Goal: Information Seeking & Learning: Learn about a topic

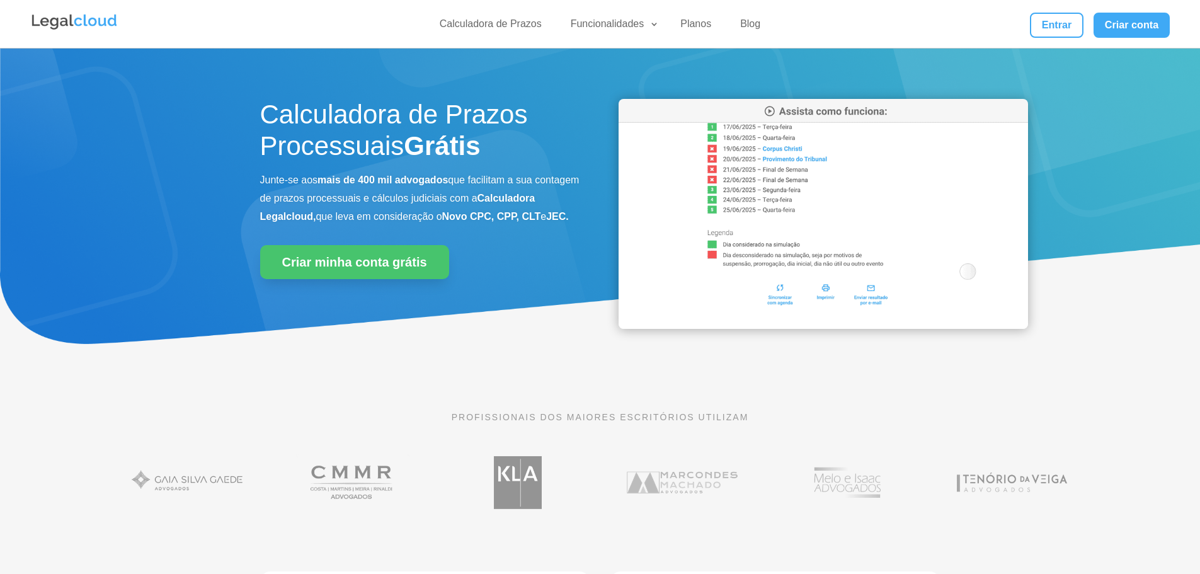
click at [697, 444] on div "PROFISSIONAIS DOS MAIORES ESCRITÓRIOS UTILIZAM" at bounding box center [600, 420] width 680 height 54
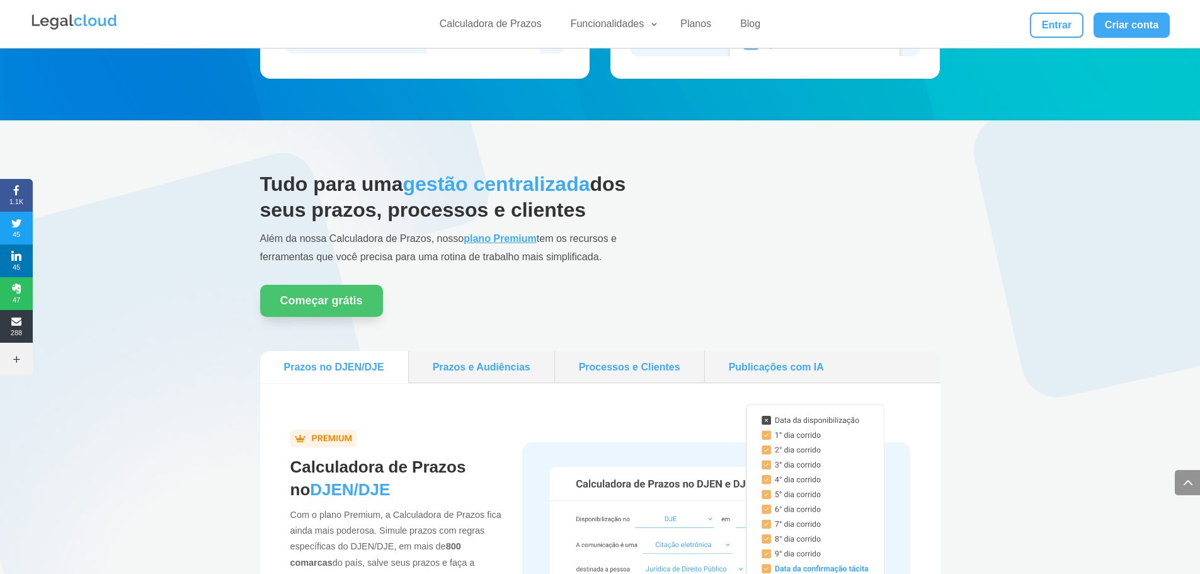
scroll to position [1008, 0]
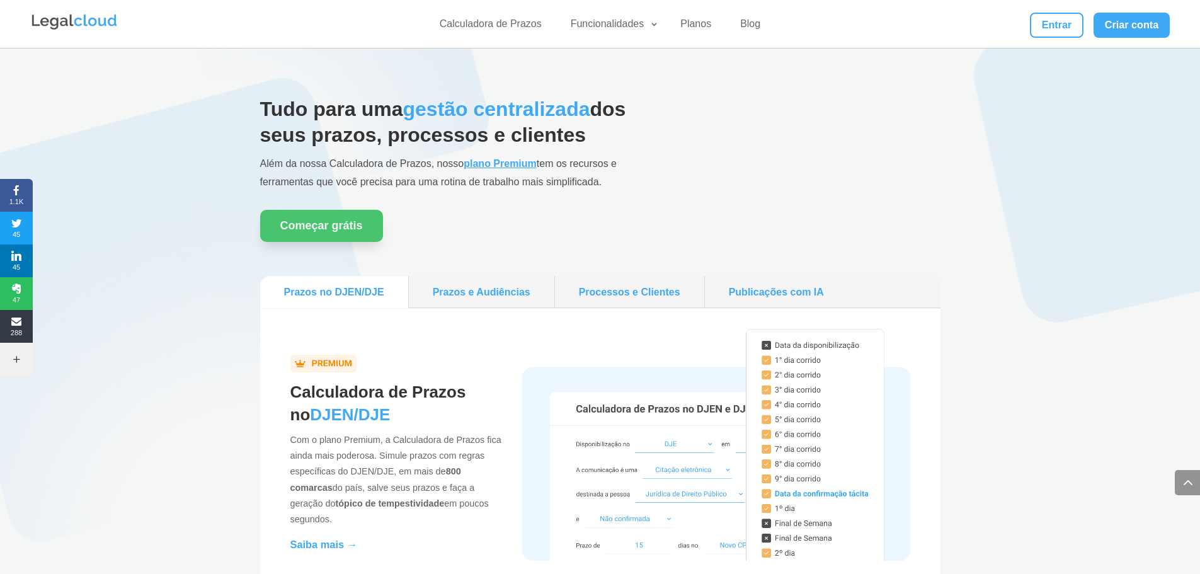
click at [796, 297] on link "Publicações com IA" at bounding box center [776, 292] width 133 height 22
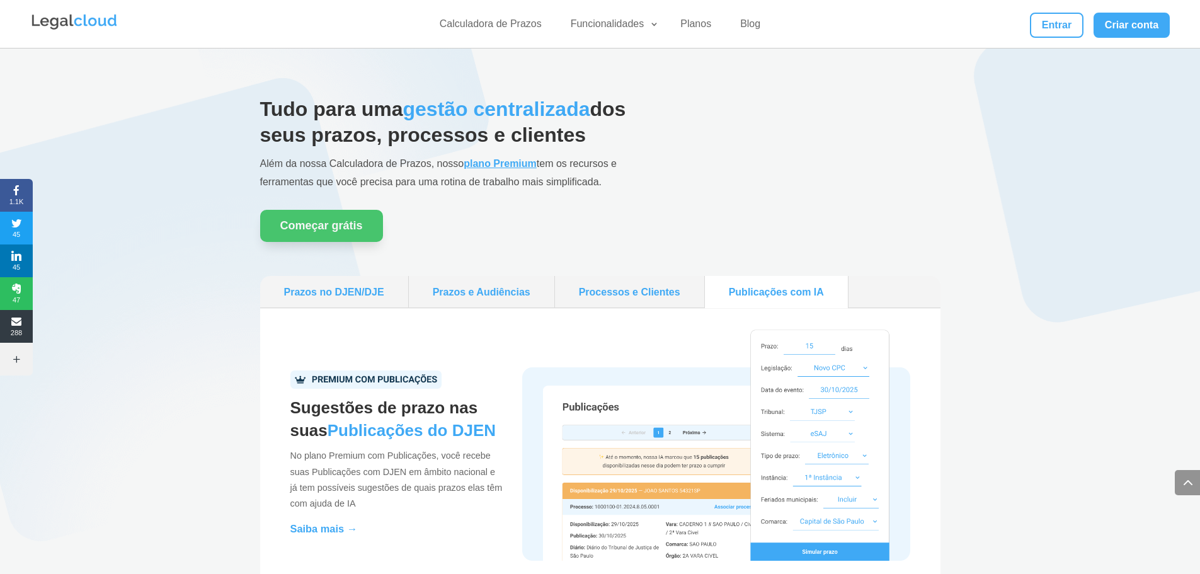
scroll to position [1134, 0]
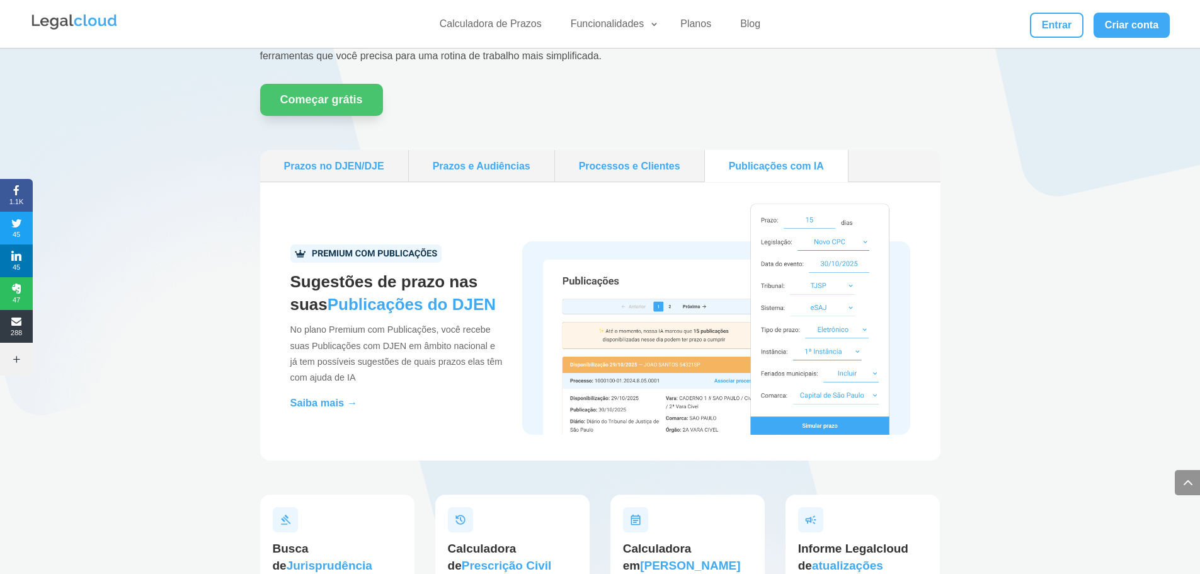
click at [396, 287] on h2 "Sugestões de prazo nas suas Publicações do DJEN" at bounding box center [396, 296] width 212 height 52
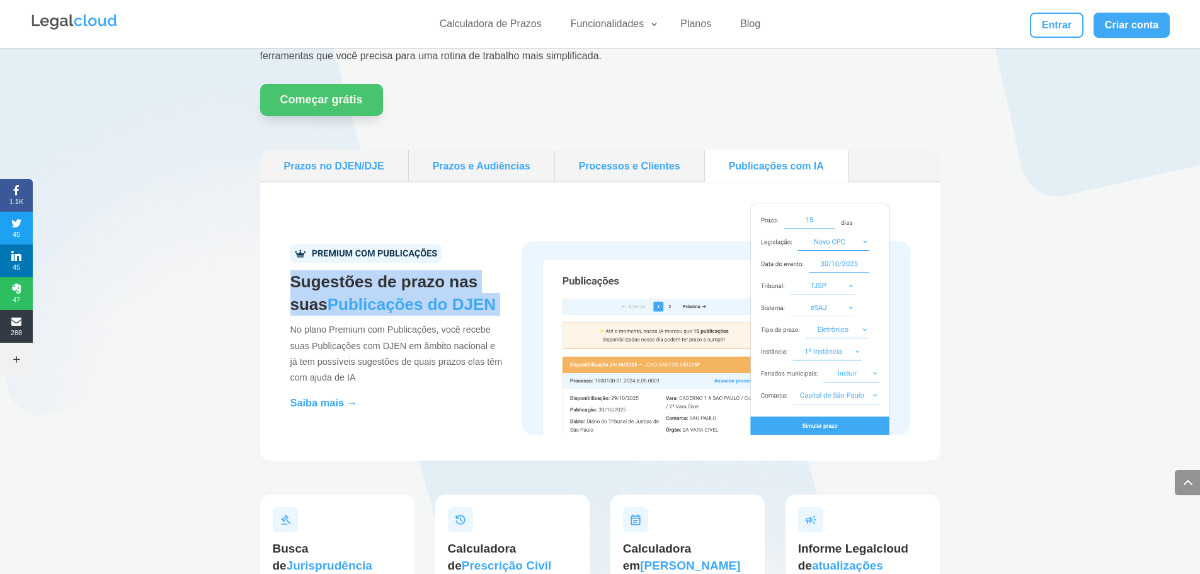
click at [396, 287] on h2 "Sugestões de prazo nas suas Publicações do DJEN" at bounding box center [396, 296] width 212 height 52
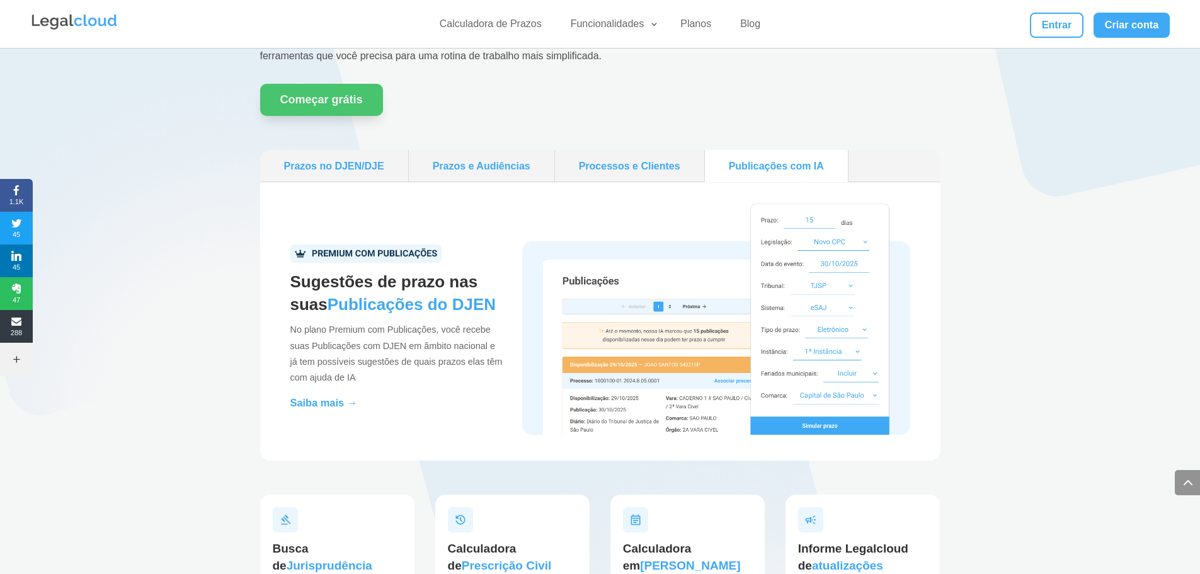
click at [386, 325] on p "No plano Premium com Publicações, você recebe suas Publicações com DJEN em âmbi…" at bounding box center [396, 358] width 212 height 72
click at [386, 326] on p "No plano Premium com Publicações, você recebe suas Publicações com DJEN em âmbi…" at bounding box center [396, 358] width 212 height 72
click at [386, 327] on p "No plano Premium com Publicações, você recebe suas Publicações com DJEN em âmbi…" at bounding box center [396, 358] width 212 height 72
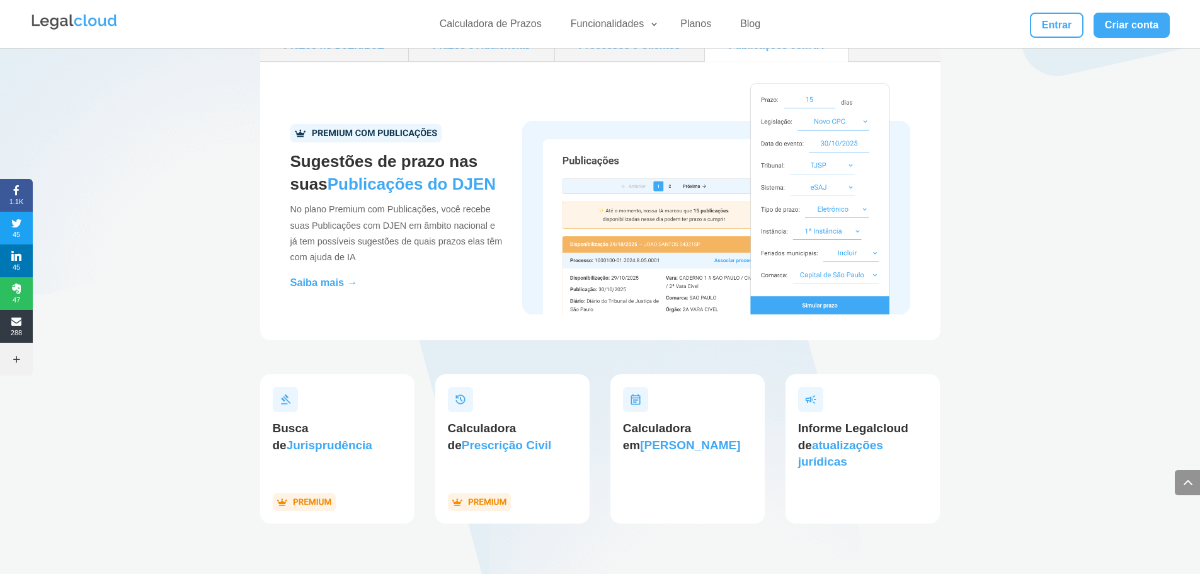
scroll to position [1260, 0]
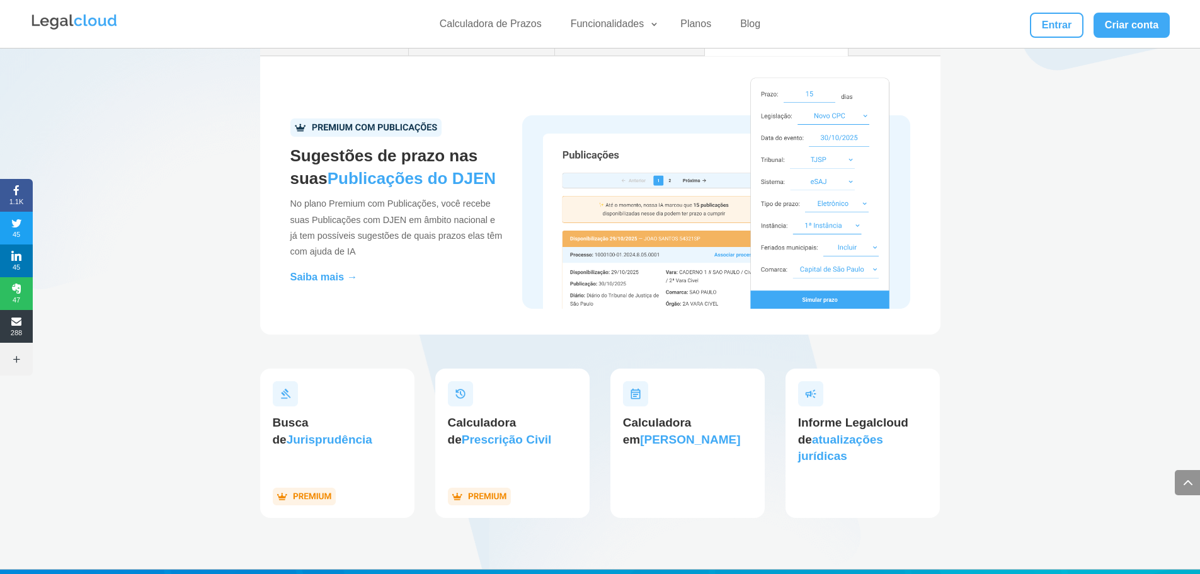
click at [312, 285] on div "Sugestões de prazo nas suas Publicações do DJEN No plano Premium com Publicaçõe…" at bounding box center [600, 196] width 620 height 238
click at [322, 274] on b "Saiba mais →" at bounding box center [323, 276] width 67 height 11
